Goal: Task Accomplishment & Management: Complete application form

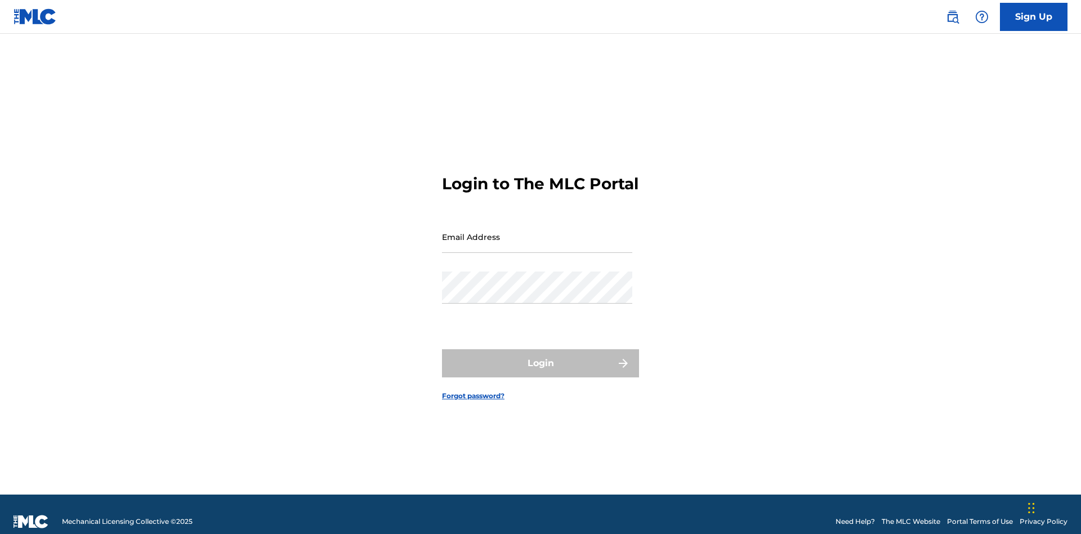
scroll to position [15, 0]
click at [537, 231] on input "Email Address" at bounding box center [537, 237] width 190 height 32
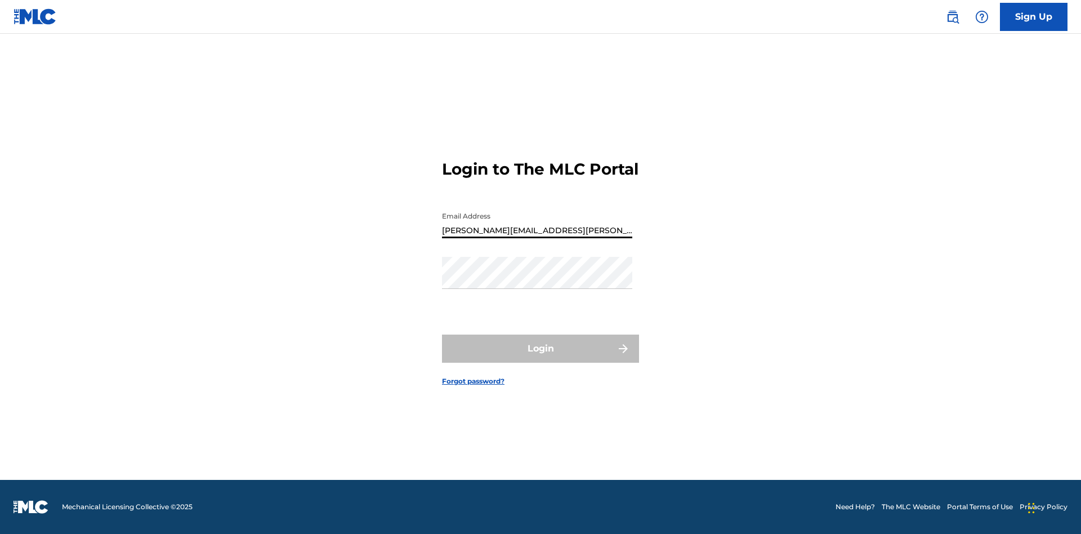
type input "[PERSON_NAME][EMAIL_ADDRESS][PERSON_NAME][DOMAIN_NAME]"
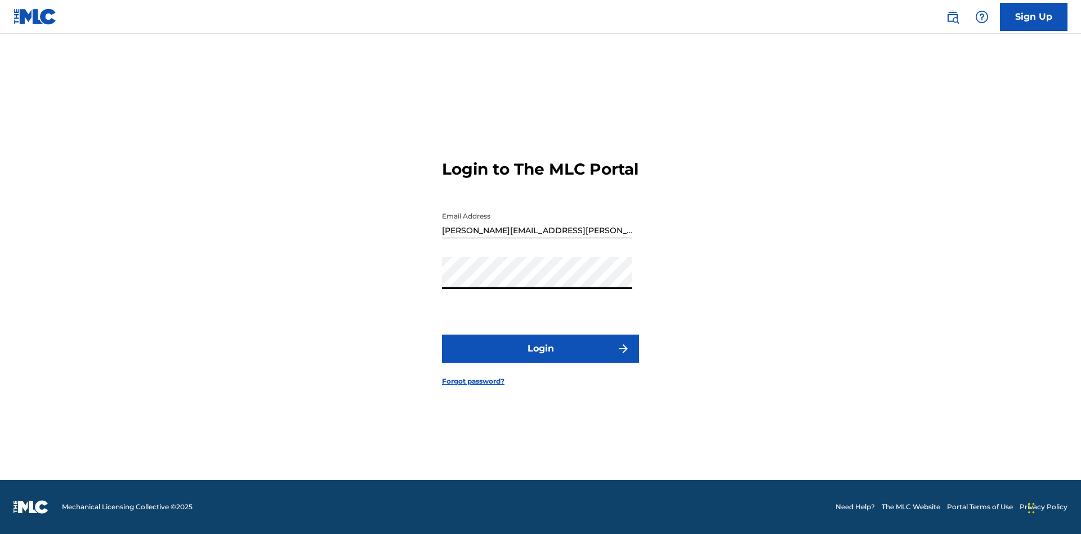
click at [541, 358] on button "Login" at bounding box center [540, 349] width 197 height 28
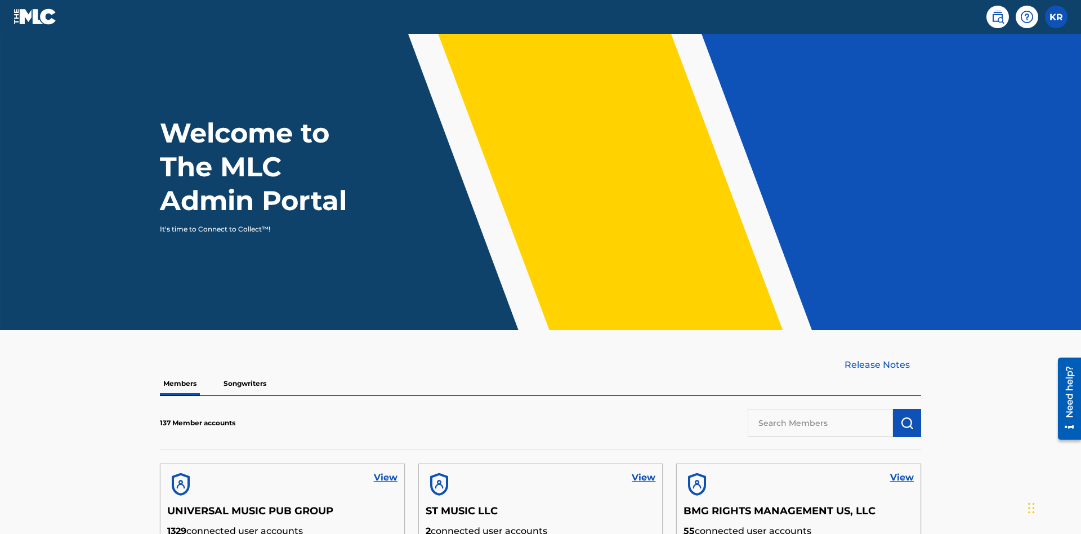
scroll to position [48, 0]
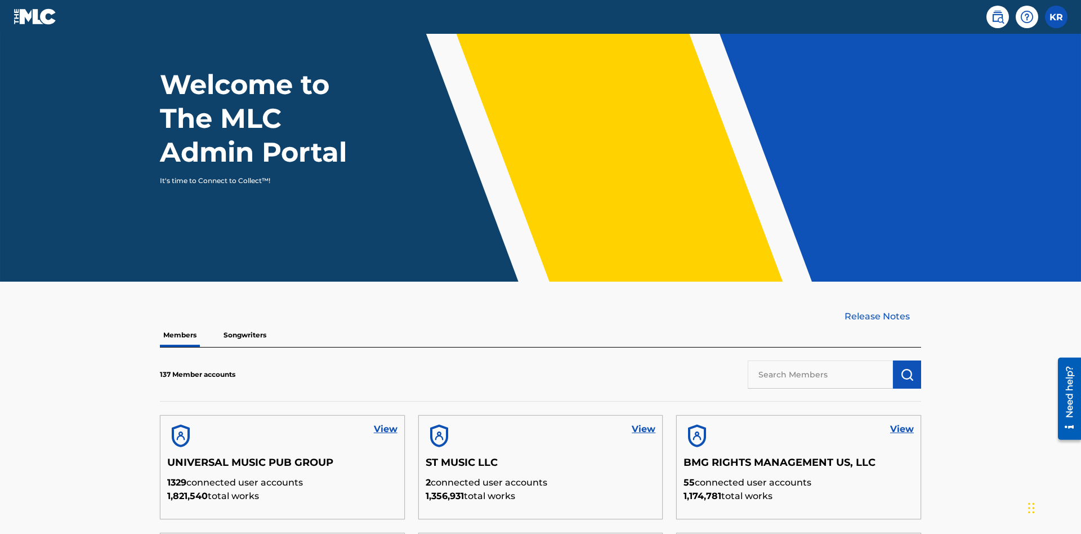
click at [1057, 16] on label at bounding box center [1056, 17] width 23 height 23
click at [1057, 17] on input "KR [PERSON_NAME] [PERSON_NAME][EMAIL_ADDRESS][PERSON_NAME][DOMAIN_NAME] Profile…" at bounding box center [1057, 17] width 0 height 0
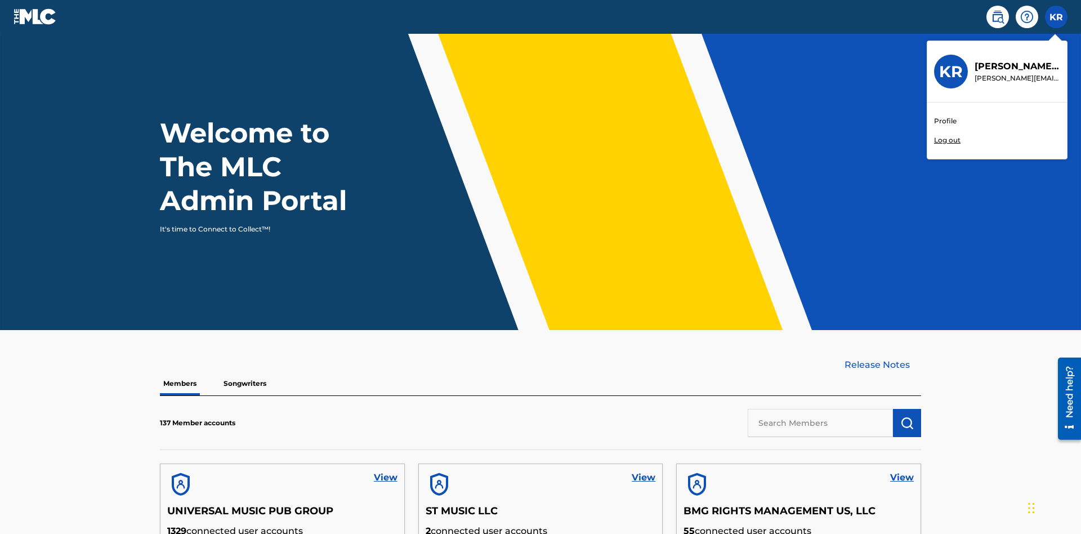
click at [945, 121] on link "Profile" at bounding box center [945, 121] width 23 height 10
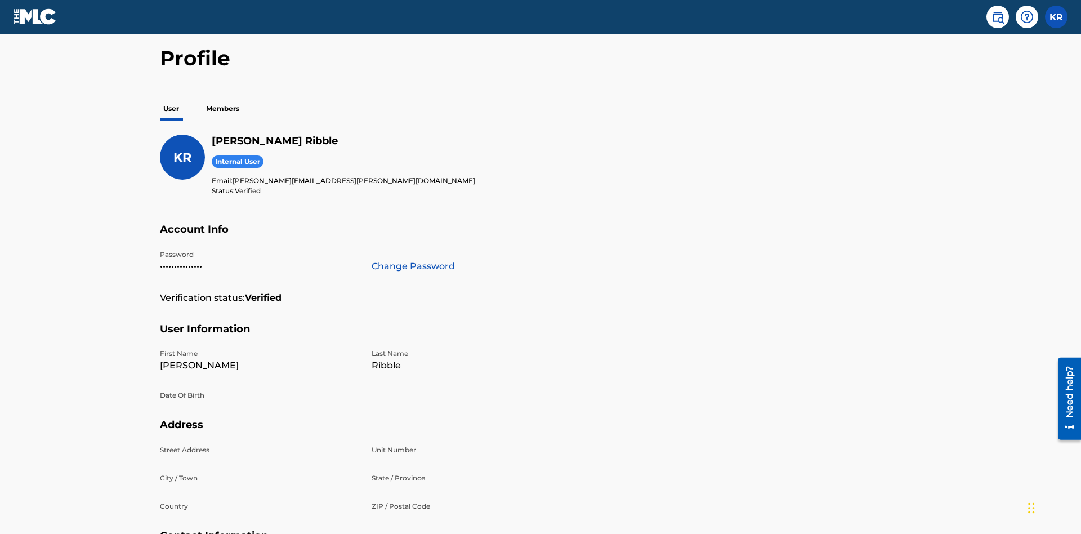
click at [223, 97] on p "Members" at bounding box center [223, 109] width 40 height 24
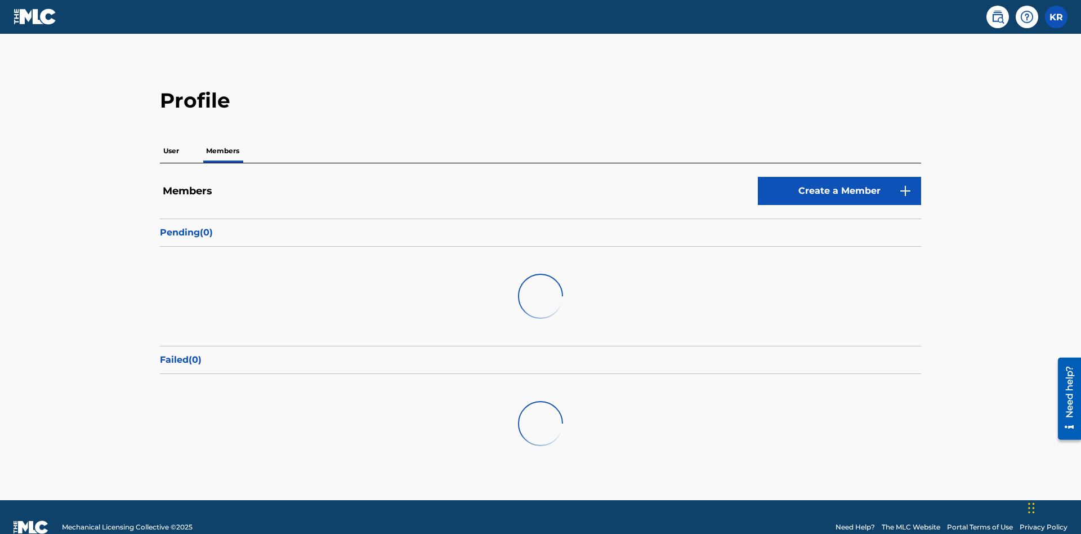
click at [840, 177] on link "Create a Member" at bounding box center [839, 191] width 163 height 28
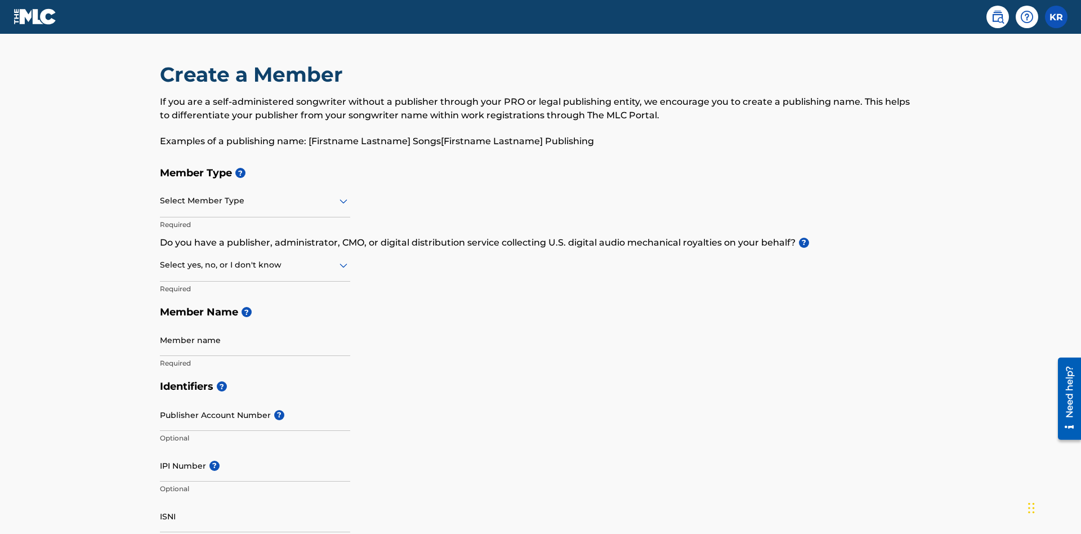
scroll to position [127, 0]
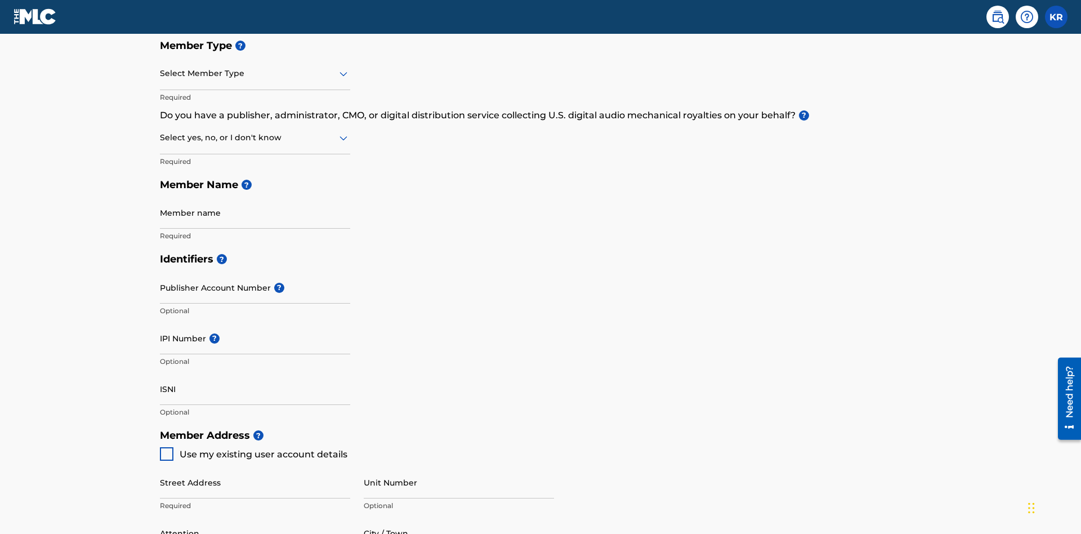
click at [161, 73] on input "text" at bounding box center [161, 74] width 2 height 12
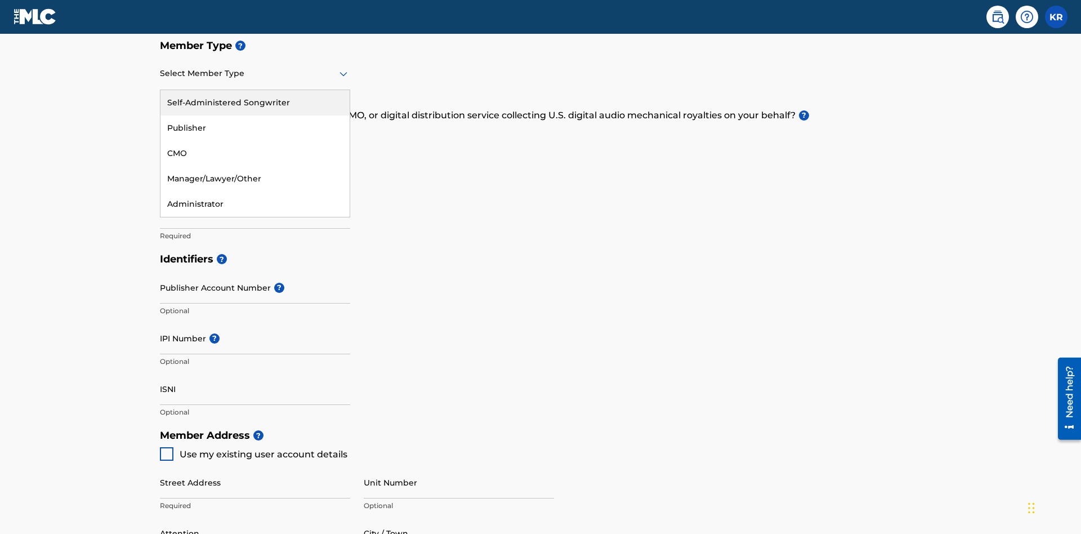
click at [255, 103] on div "Self-Administered Songwriter" at bounding box center [255, 102] width 189 height 25
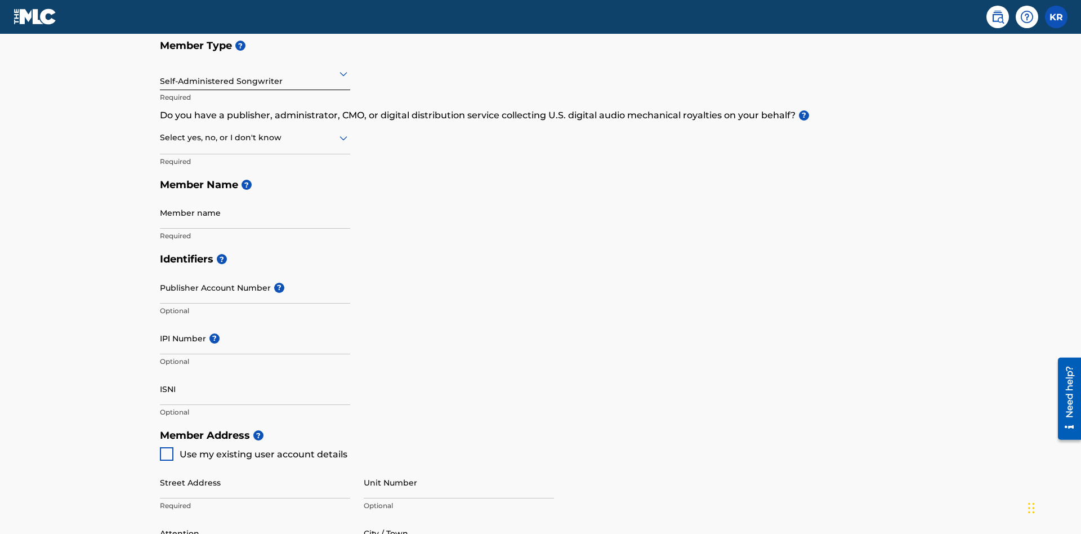
click at [161, 132] on input "text" at bounding box center [161, 138] width 2 height 12
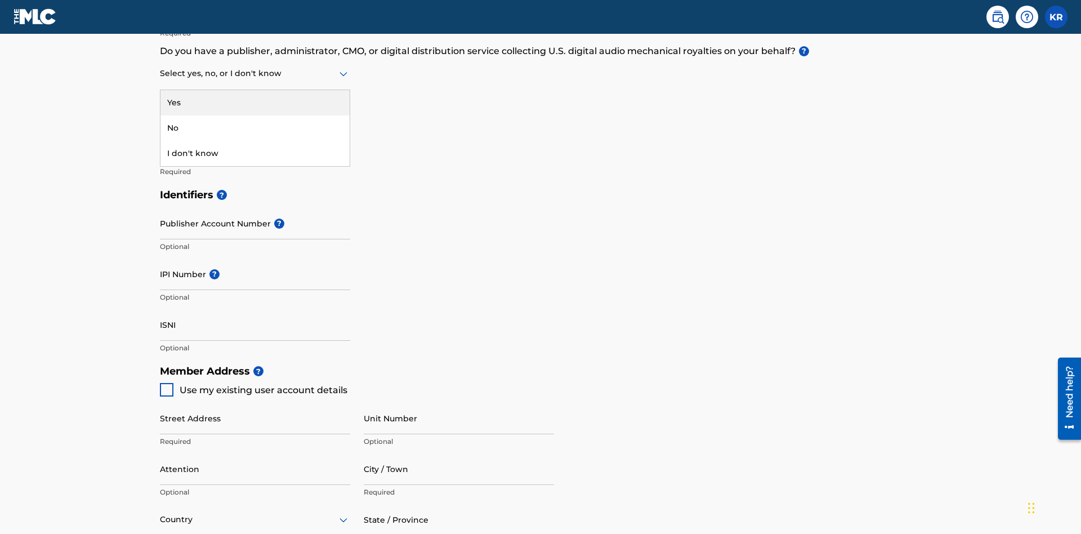
click at [255, 128] on div "No" at bounding box center [255, 127] width 189 height 25
click at [255, 132] on input "Member name" at bounding box center [255, 148] width 190 height 32
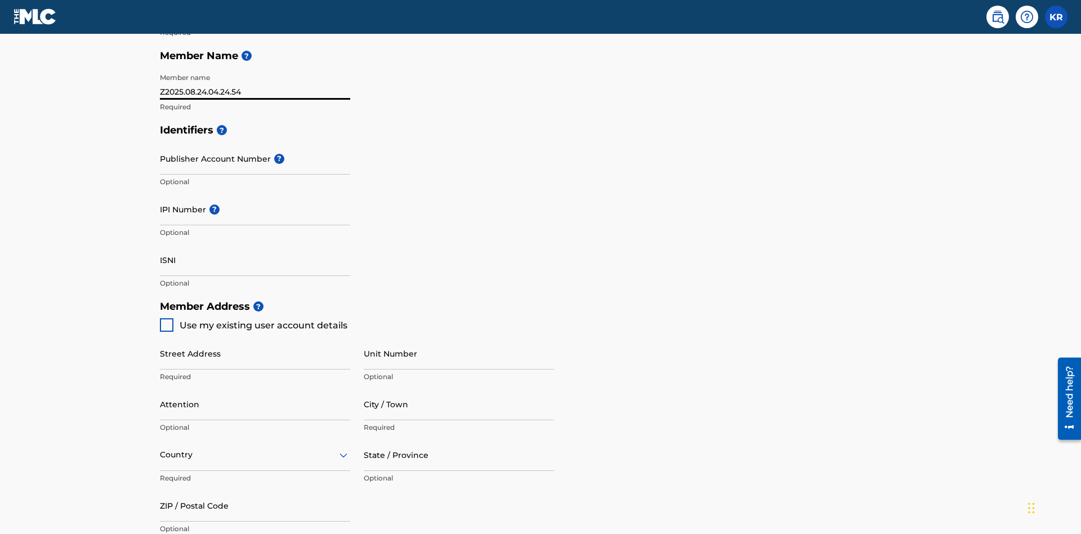
type input "Z2025.08.24.04.24.54"
click at [255, 337] on input "Street Address" at bounding box center [255, 353] width 190 height 32
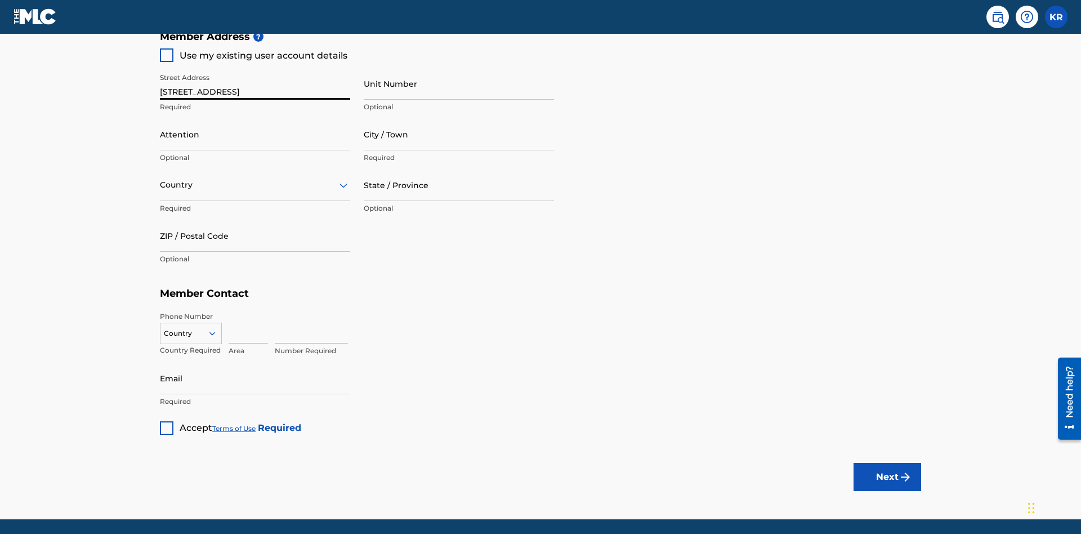
type input "[STREET_ADDRESS]"
click at [459, 83] on input "Unit Number" at bounding box center [459, 84] width 190 height 32
type input "Unit A"
click at [255, 118] on input "Attention" at bounding box center [255, 134] width 190 height 32
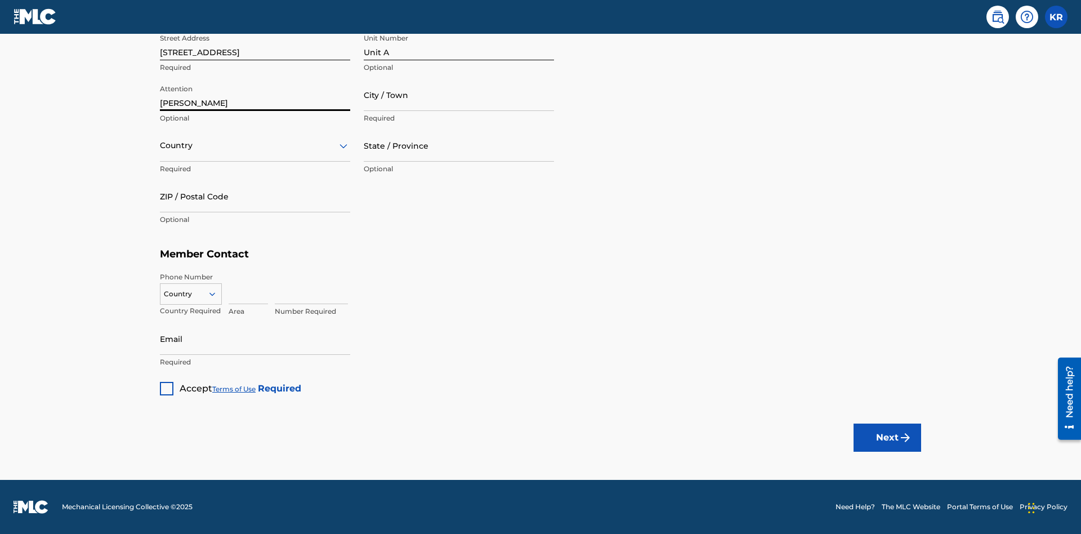
type input "[PERSON_NAME]"
click at [459, 95] on input "City / Town" at bounding box center [459, 95] width 190 height 32
type input "[GEOGRAPHIC_DATA]"
click at [161, 145] on input "text" at bounding box center [161, 146] width 2 height 12
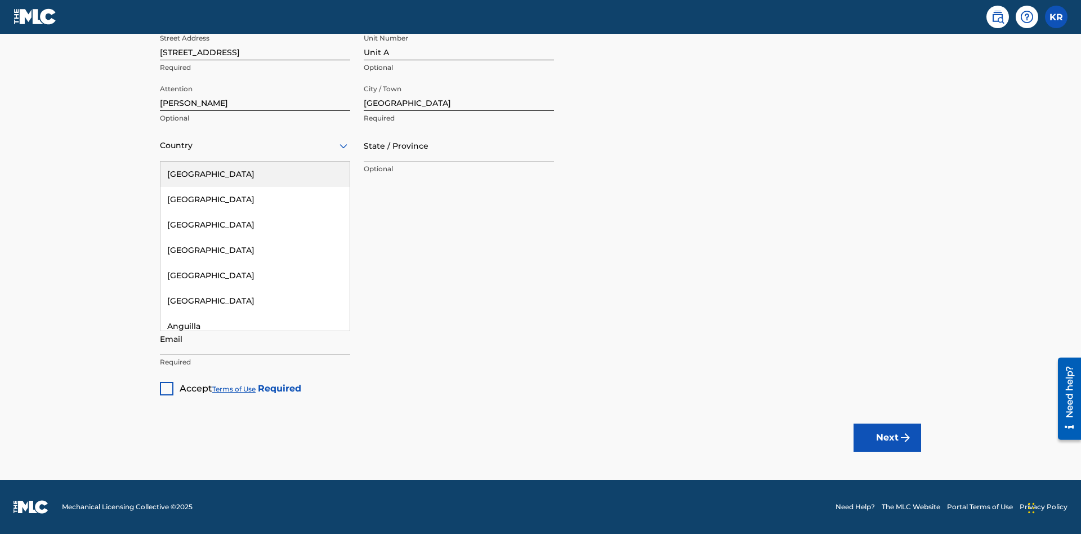
click at [255, 174] on div "[GEOGRAPHIC_DATA]" at bounding box center [255, 174] width 189 height 25
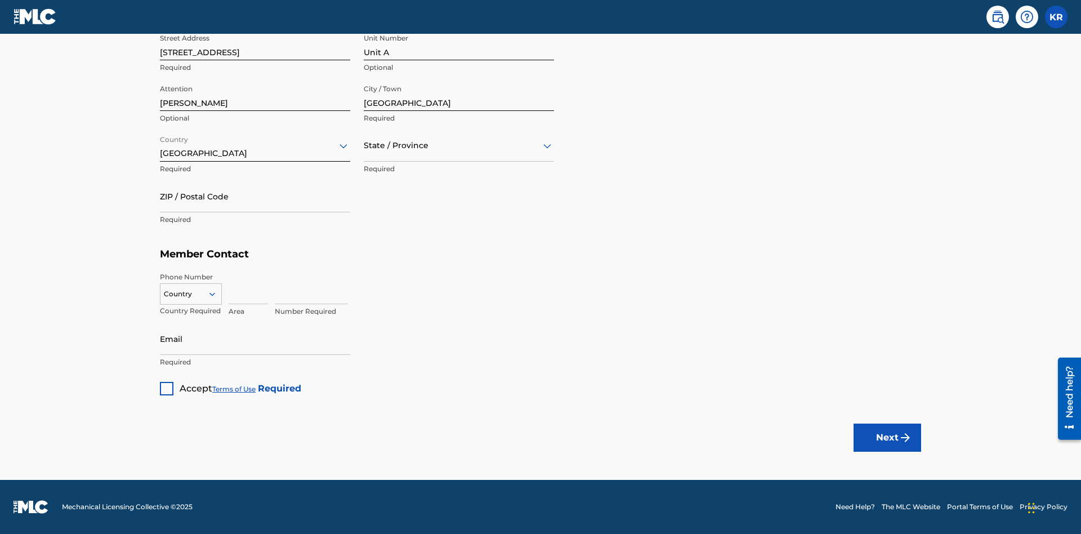
click at [364, 145] on input "text" at bounding box center [365, 146] width 2 height 12
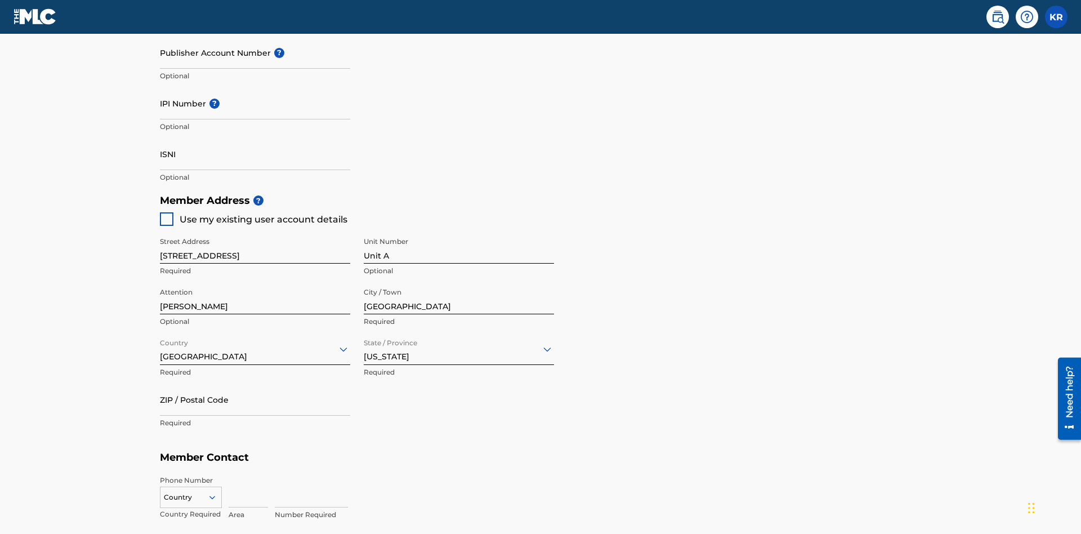
click at [255, 384] on input "ZIP / Postal Code" at bounding box center [255, 400] width 190 height 32
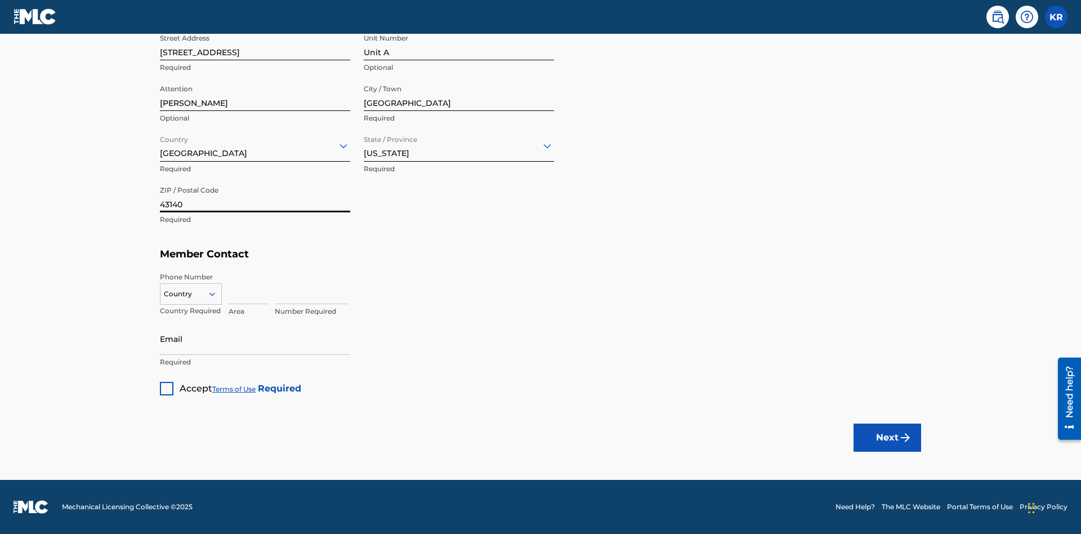
type input "43140"
click at [217, 293] on icon at bounding box center [212, 294] width 10 height 10
click at [191, 311] on div "US, [GEOGRAPHIC_DATA] +1" at bounding box center [191, 322] width 61 height 44
click at [248, 288] on input at bounding box center [248, 288] width 39 height 32
type input "740"
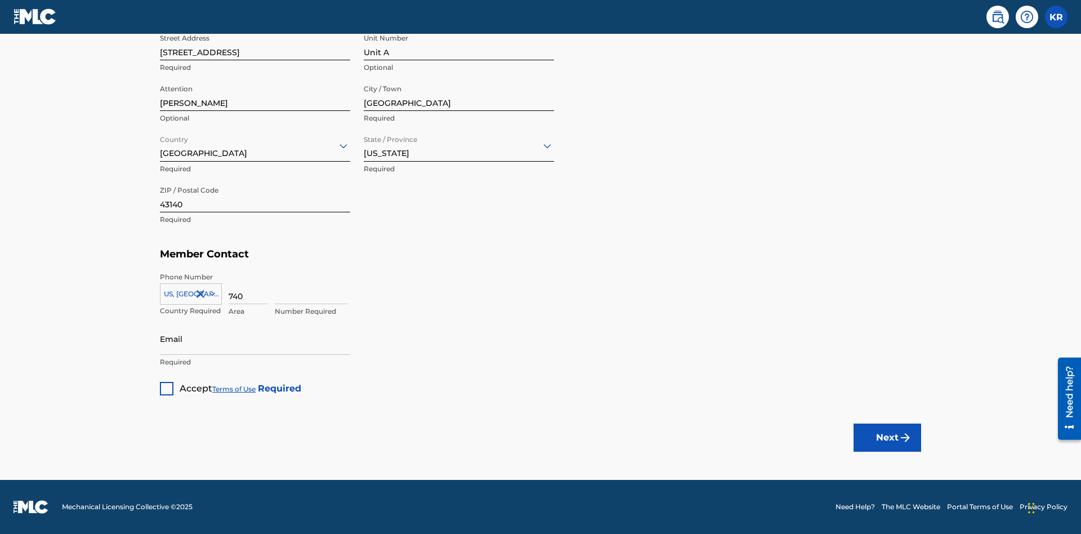
click at [311, 288] on input at bounding box center [311, 288] width 73 height 32
type input "8675309"
click at [255, 339] on input "Email" at bounding box center [255, 339] width 190 height 32
type input "[EMAIL_ADDRESS][DOMAIN_NAME]"
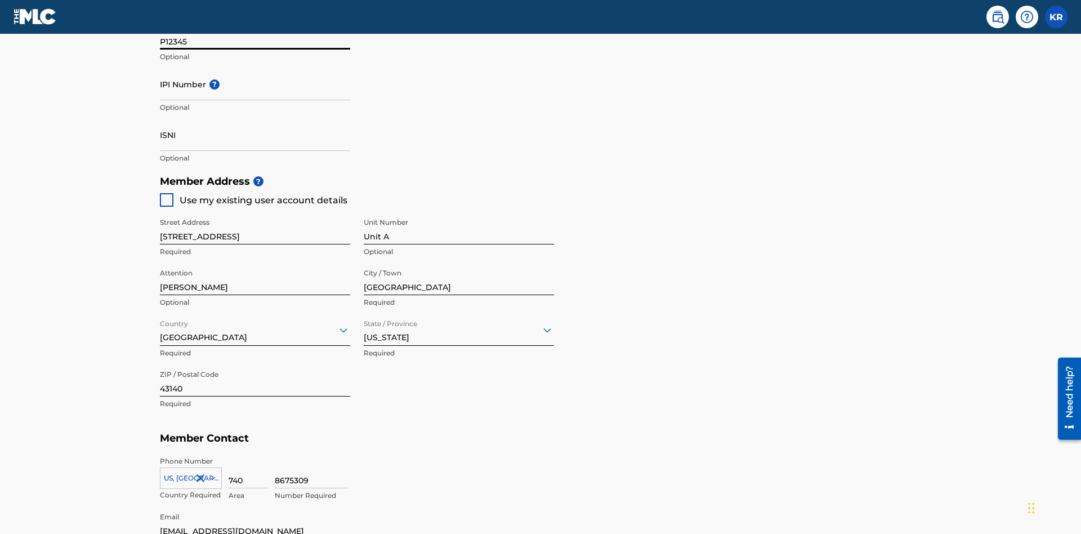
type input "P12345"
click at [255, 84] on input "IPI Number ?" at bounding box center [255, 84] width 190 height 32
type input "00555555527"
click at [255, 119] on input "ISNI" at bounding box center [255, 135] width 190 height 32
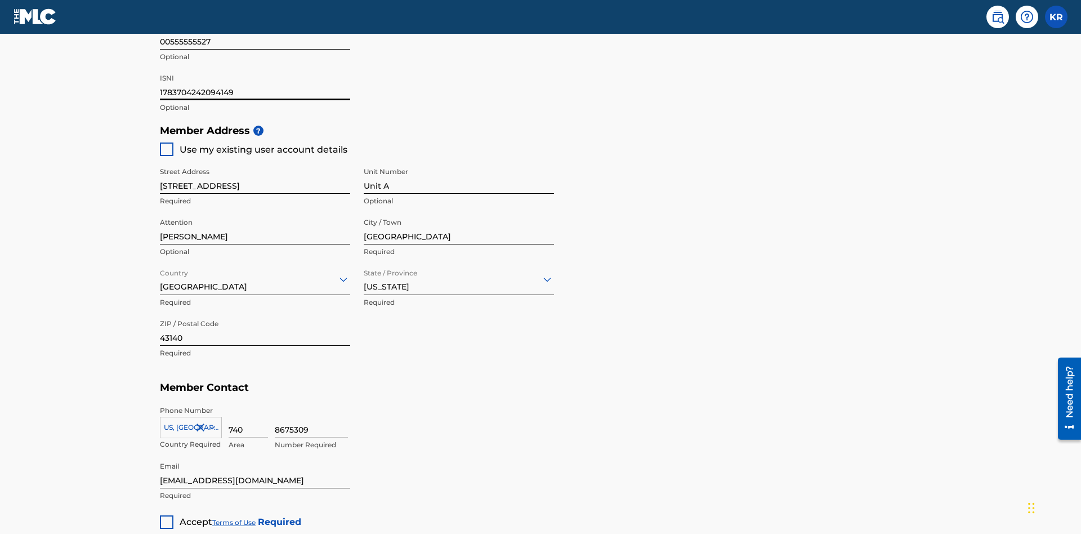
type input "1783704242094149"
click at [167, 515] on div at bounding box center [167, 522] width 14 height 14
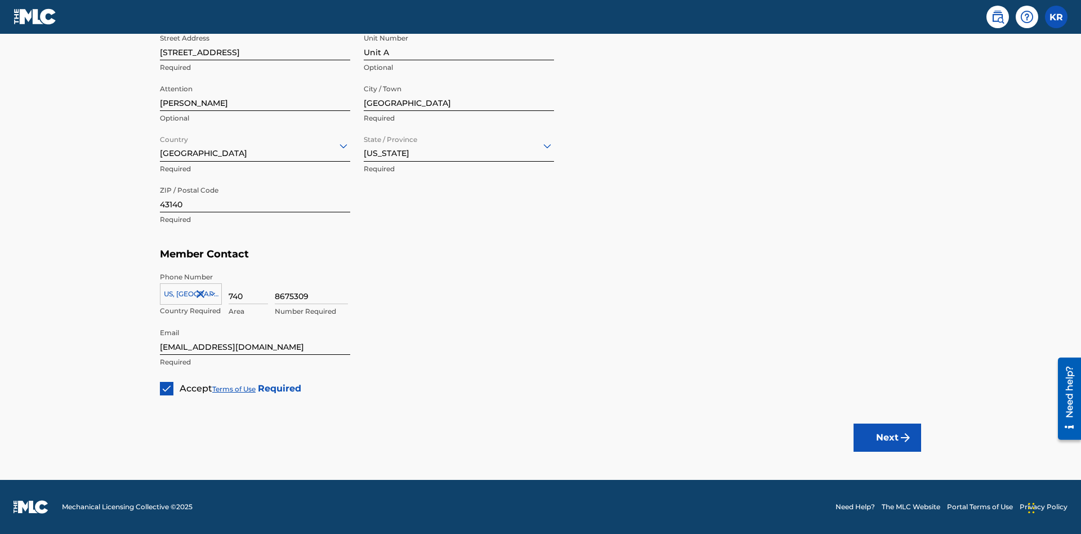
click at [888, 437] on button "Next" at bounding box center [888, 438] width 68 height 28
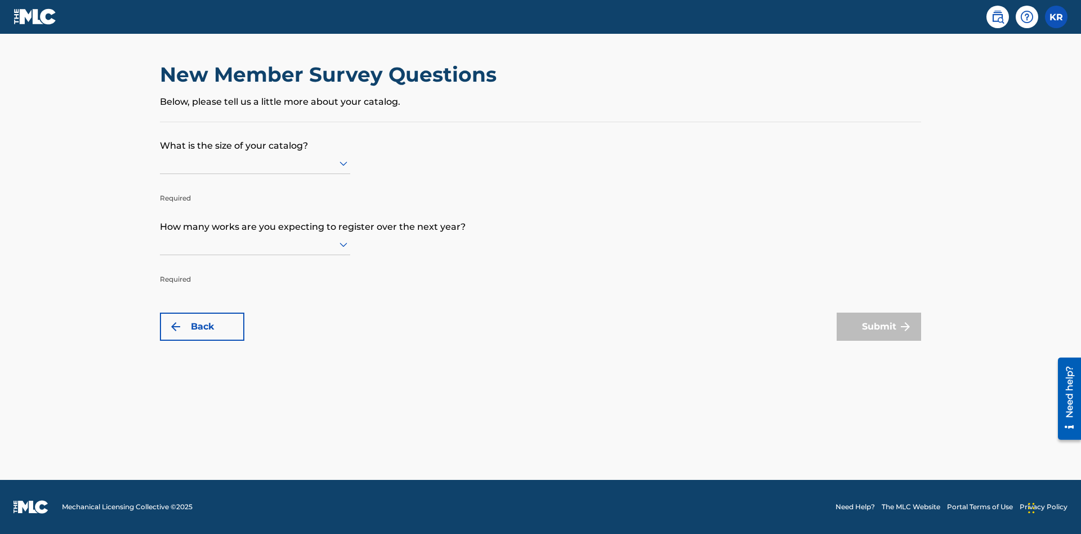
click at [161, 163] on input "text" at bounding box center [161, 163] width 2 height 12
